Goal: Task Accomplishment & Management: Use online tool/utility

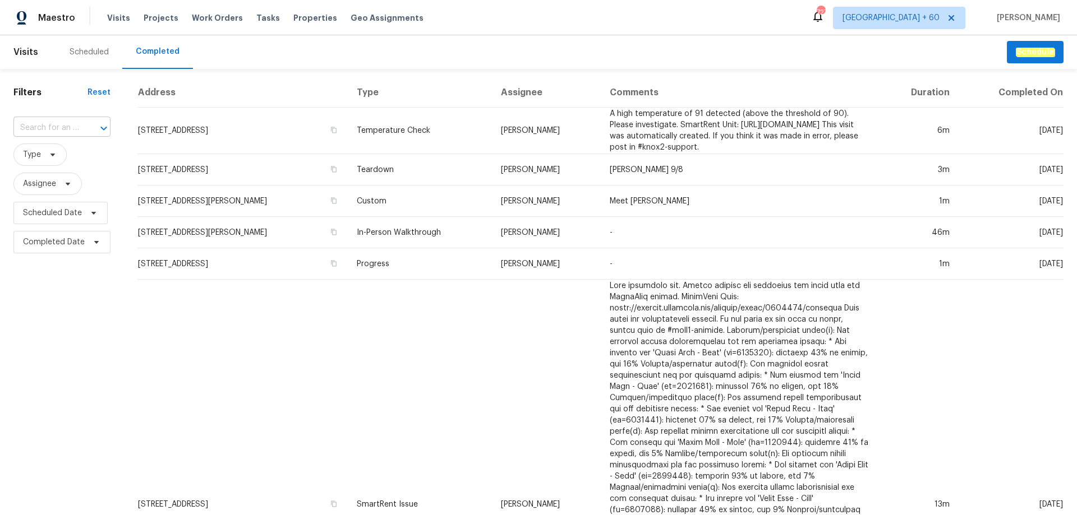
click at [45, 128] on input "text" at bounding box center [46, 127] width 66 height 17
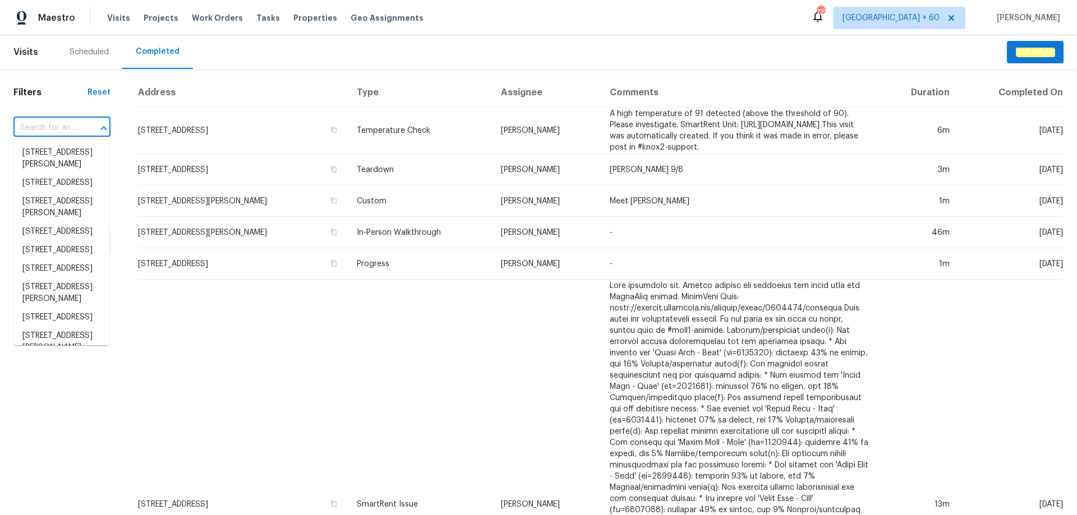
paste input "1047 Mallard Dr, Rock Hill, SC 29732"
type input "1047 Mallard Dr, Rock Hill, SC 29732"
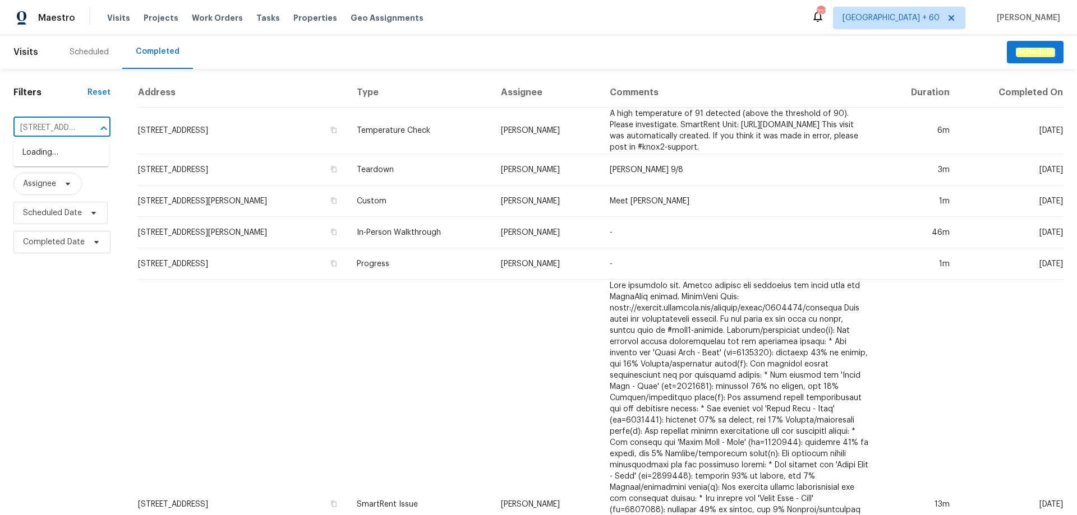
scroll to position [0, 74]
click at [59, 149] on li "1047 Mallard Dr, Rock Hill, SC 29732" at bounding box center [60, 153] width 95 height 19
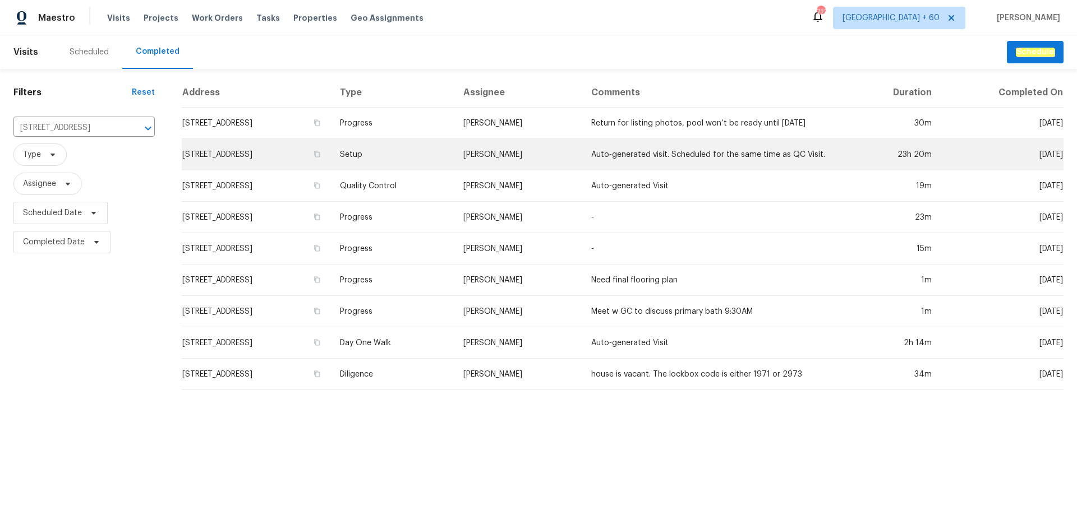
click at [455, 154] on td "Setup" at bounding box center [393, 154] width 124 height 31
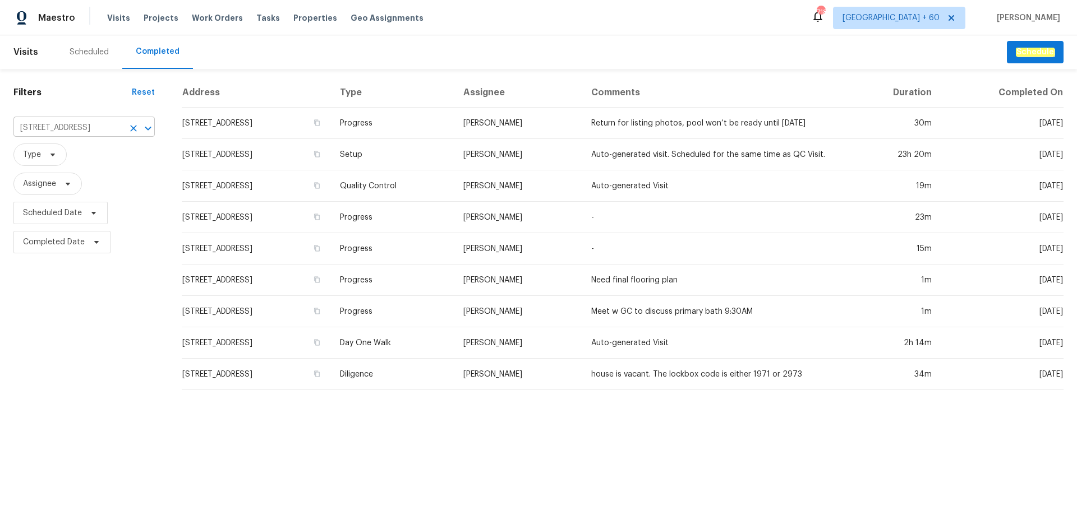
click at [85, 130] on input "1047 Mallard Dr, Rock Hill, SC 29732" at bounding box center [68, 127] width 110 height 17
paste input "754 Perfection Ave, Belmont, NC 2801"
type input "1754 Perfection Ave, Belmont, NC 28012"
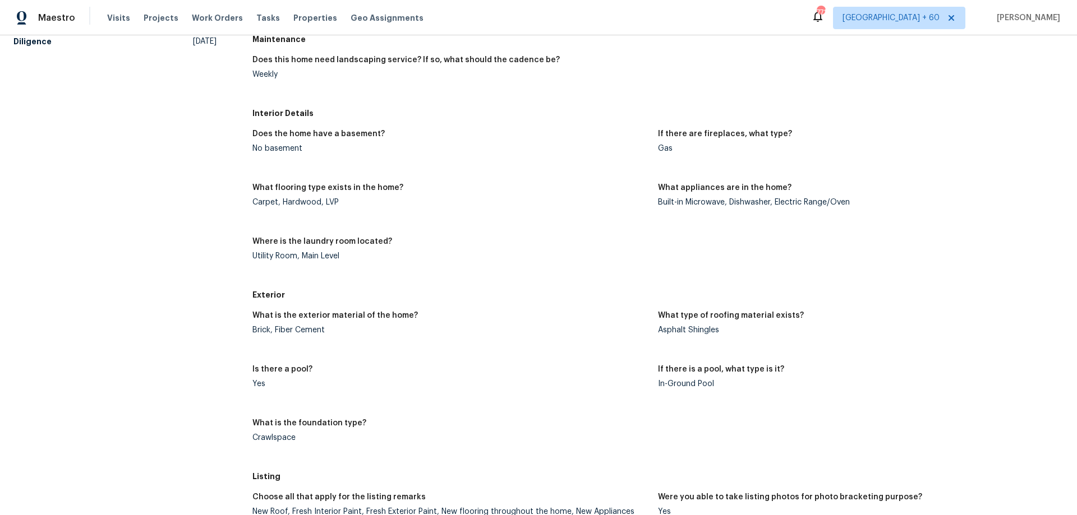
scroll to position [335, 0]
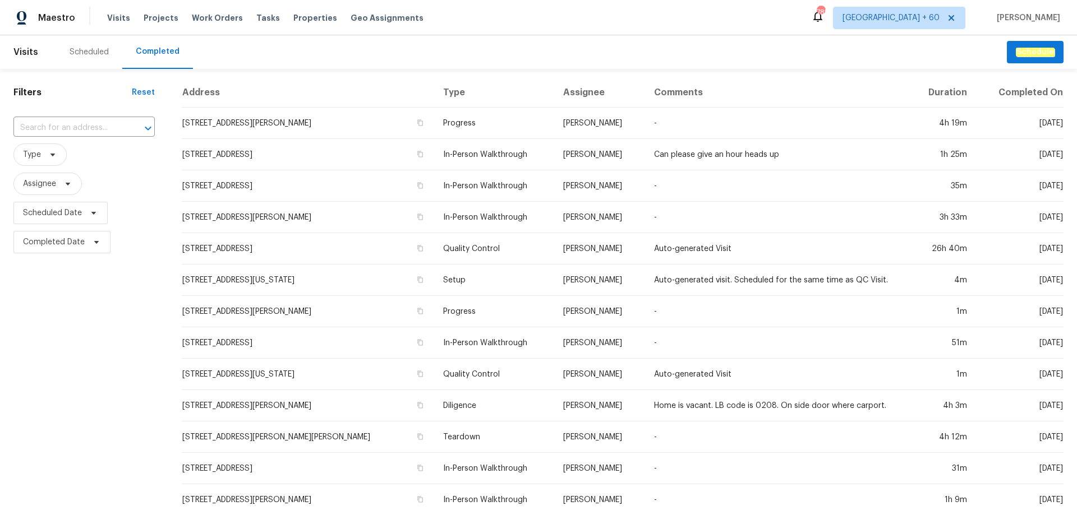
click at [56, 131] on input "text" at bounding box center [68, 127] width 110 height 17
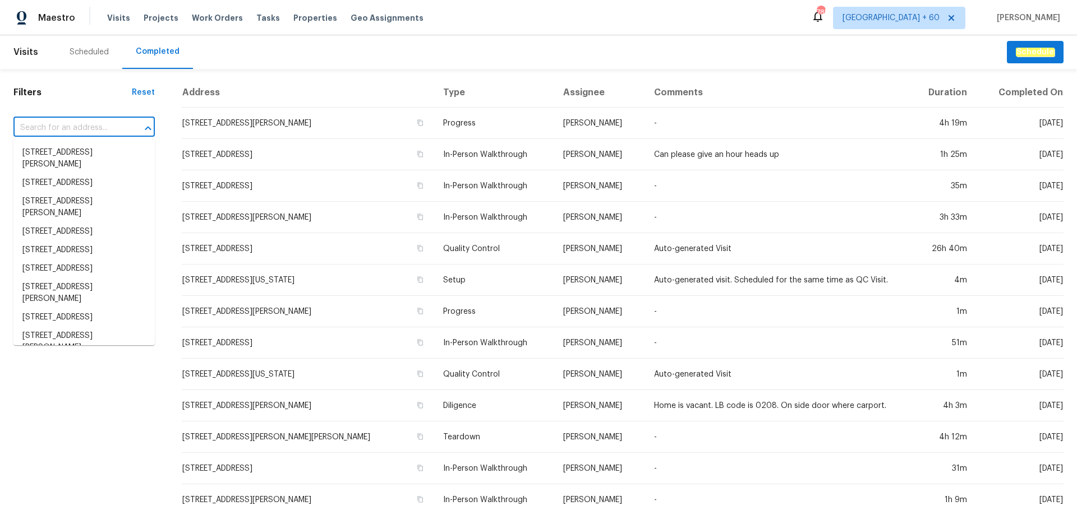
paste input "1754 Perfection Ave, Belmont, NC 28012"
type input "1754 Perfection Ave, Belmont, NC 28012"
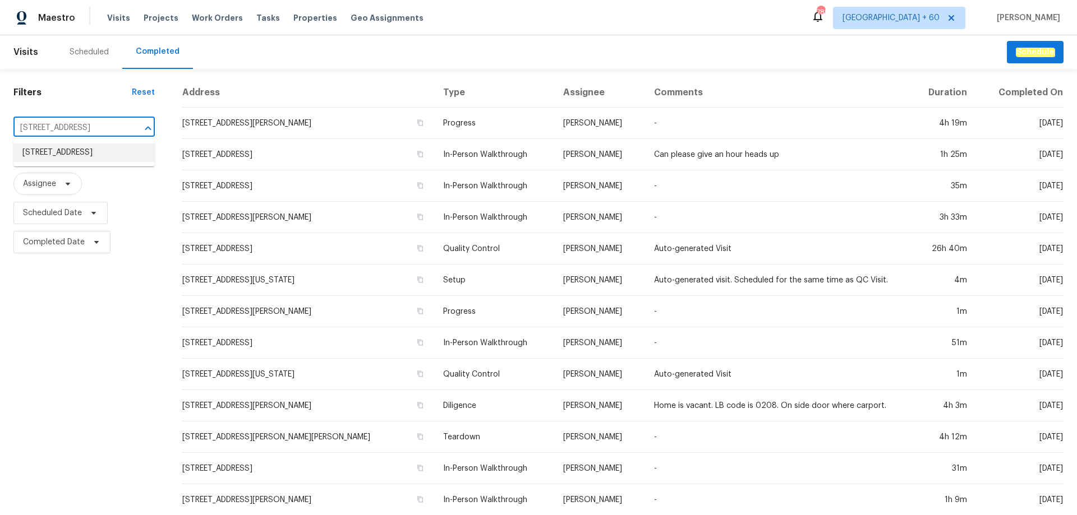
click at [63, 150] on li "1754 Perfection Ave, Belmont, NC 28012" at bounding box center [83, 153] width 141 height 19
click at [74, 132] on input "text" at bounding box center [68, 127] width 110 height 17
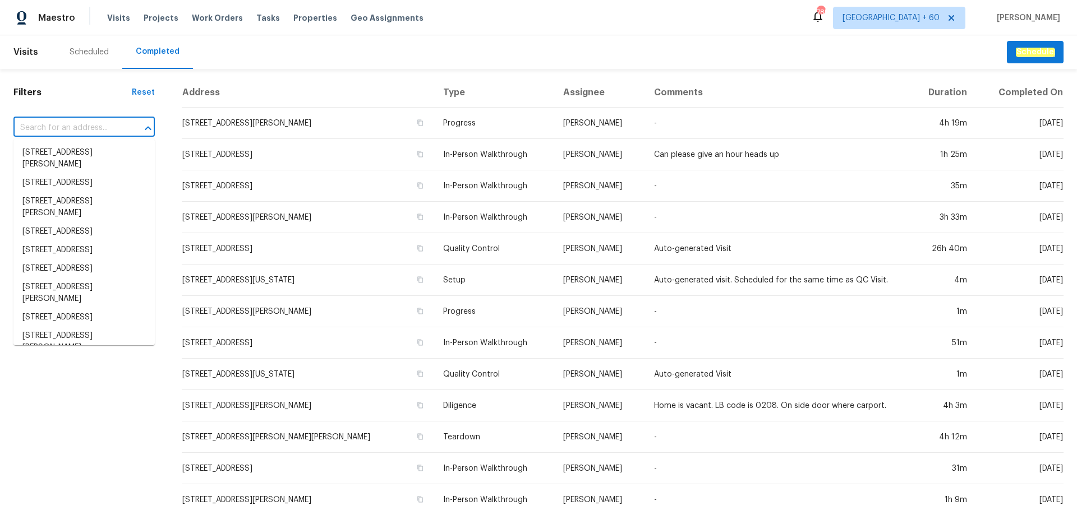
paste input "1754 Perfection Ave, Belmont, NC 28012"
type input "1754 Perfection Ave, Belmont, NC 28012"
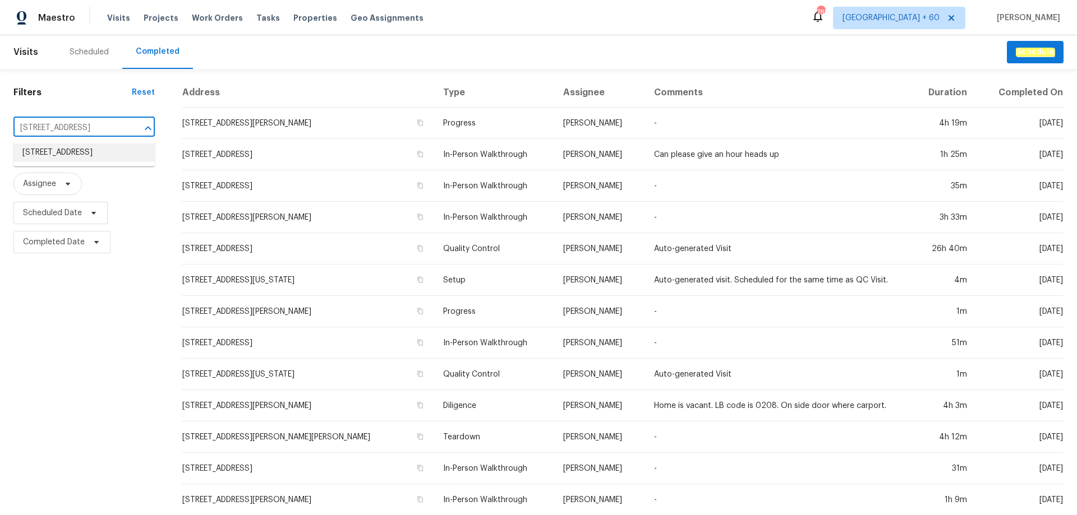
click at [67, 161] on li "1754 Perfection Ave, Belmont, NC 28012" at bounding box center [83, 153] width 141 height 19
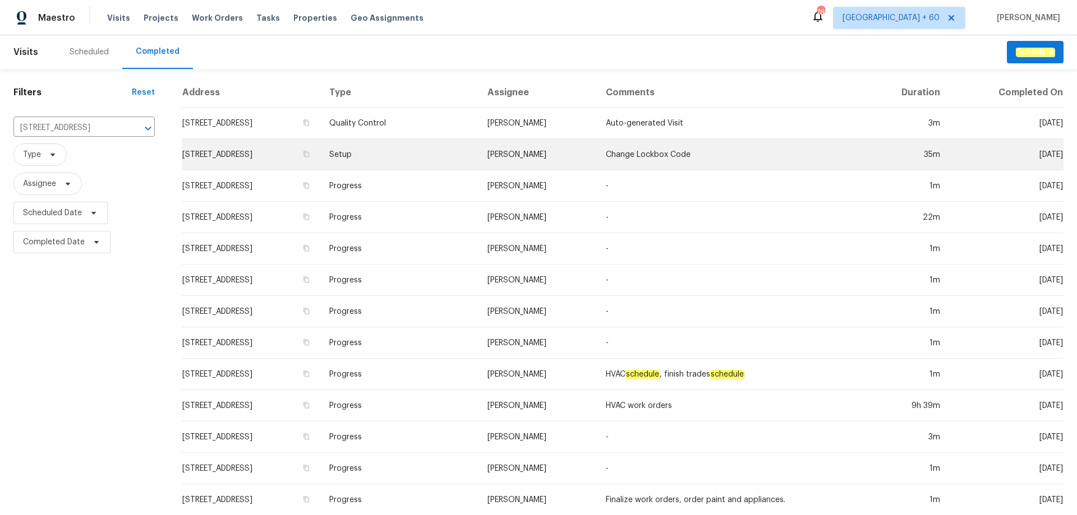
click at [469, 151] on td "Setup" at bounding box center [399, 154] width 158 height 31
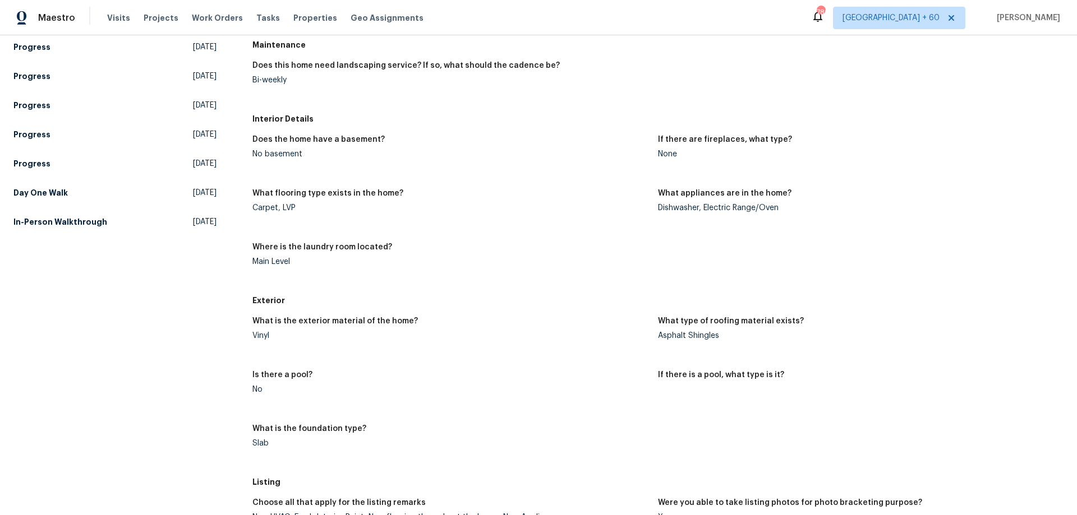
scroll to position [391, 0]
